Goal: Find specific page/section: Find specific page/section

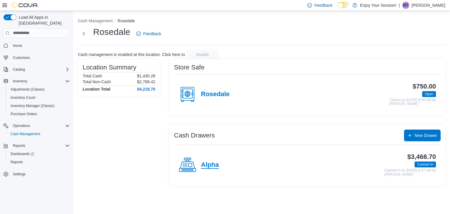
click at [214, 163] on h4 "Alpha" at bounding box center [210, 165] width 18 height 8
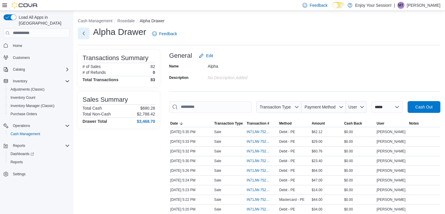
click at [86, 35] on button "Next" at bounding box center [84, 34] width 12 height 12
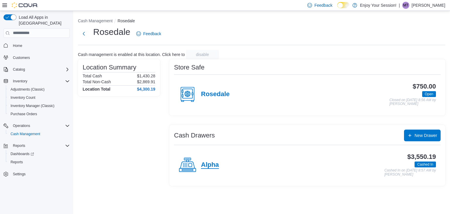
click at [210, 164] on h4 "Alpha" at bounding box center [210, 165] width 18 height 8
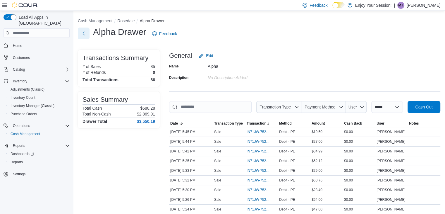
click at [83, 37] on button "Next" at bounding box center [84, 34] width 12 height 12
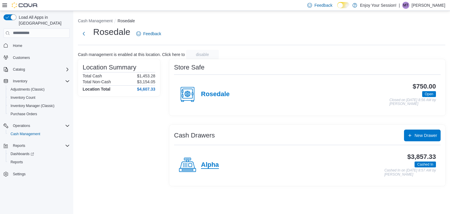
click at [203, 164] on h4 "Alpha" at bounding box center [210, 165] width 18 height 8
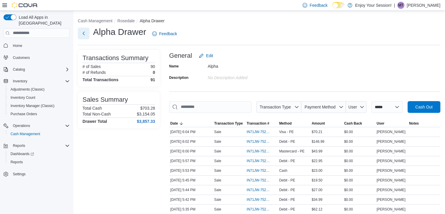
click at [84, 32] on button "Next" at bounding box center [84, 34] width 12 height 12
